Goal: Transaction & Acquisition: Purchase product/service

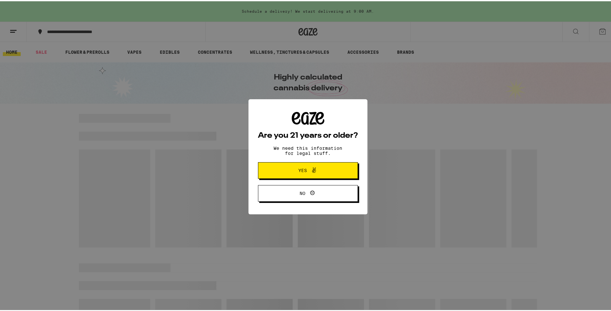
click at [299, 167] on span "Yes" at bounding box center [303, 169] width 9 height 4
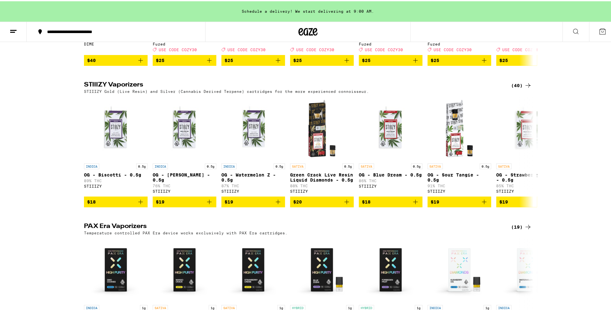
scroll to position [1241, 0]
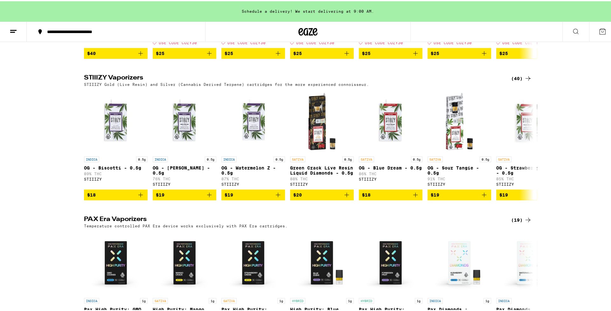
click at [519, 81] on div "(40)" at bounding box center [521, 78] width 21 height 8
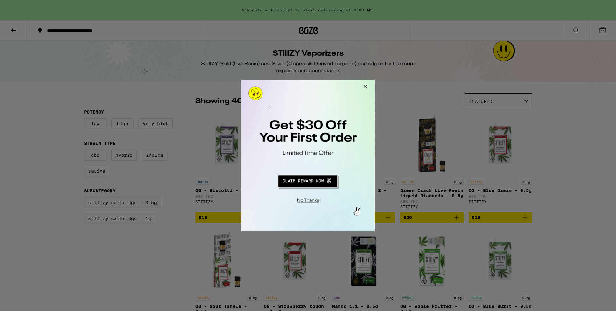
click at [367, 86] on button "Close Modal" at bounding box center [363, 87] width 17 height 15
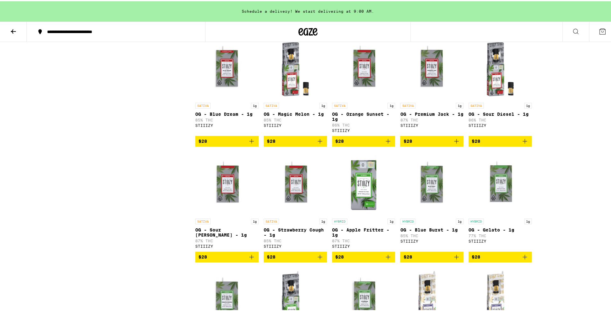
scroll to position [509, 0]
